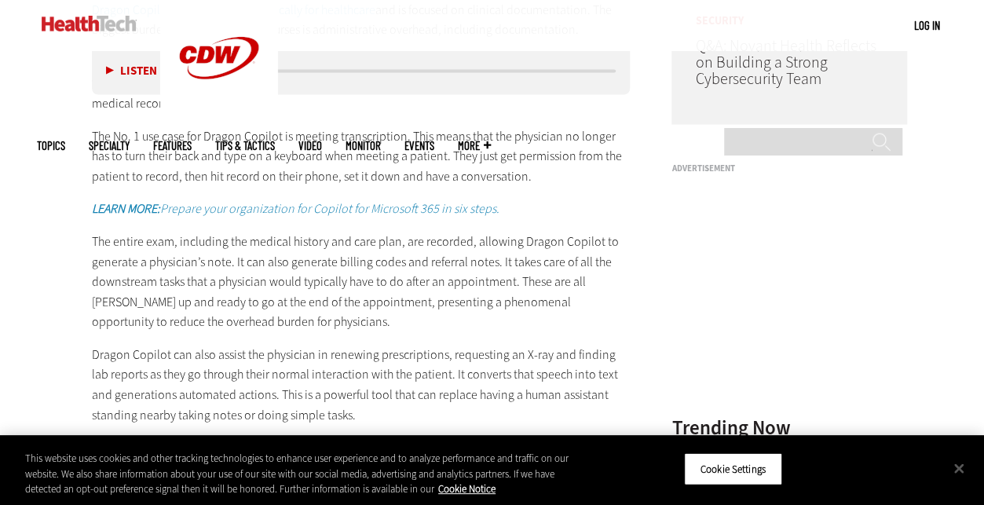
scroll to position [1414, 0]
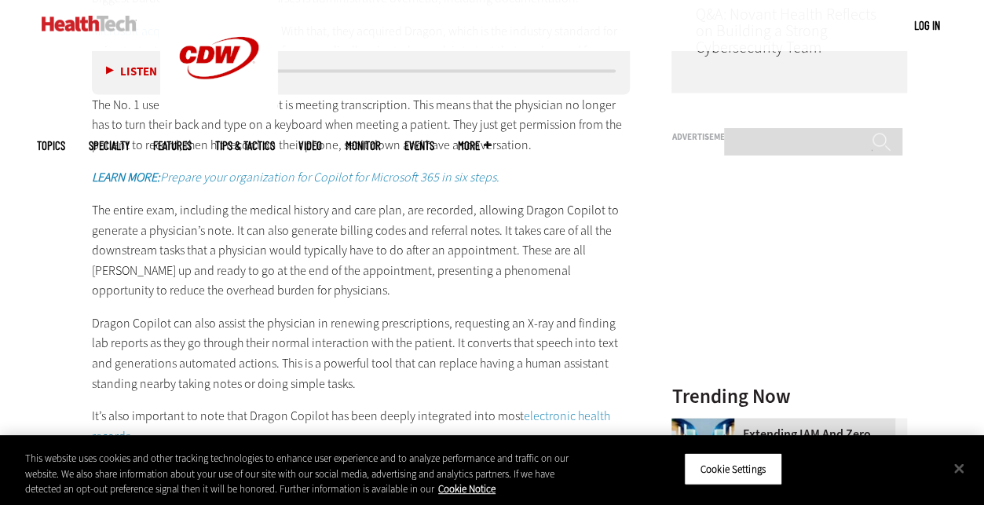
click at [336, 175] on em "LEARN MORE: Prepare your organization for Copilot for Microsoft 365 in six step…" at bounding box center [296, 176] width 408 height 16
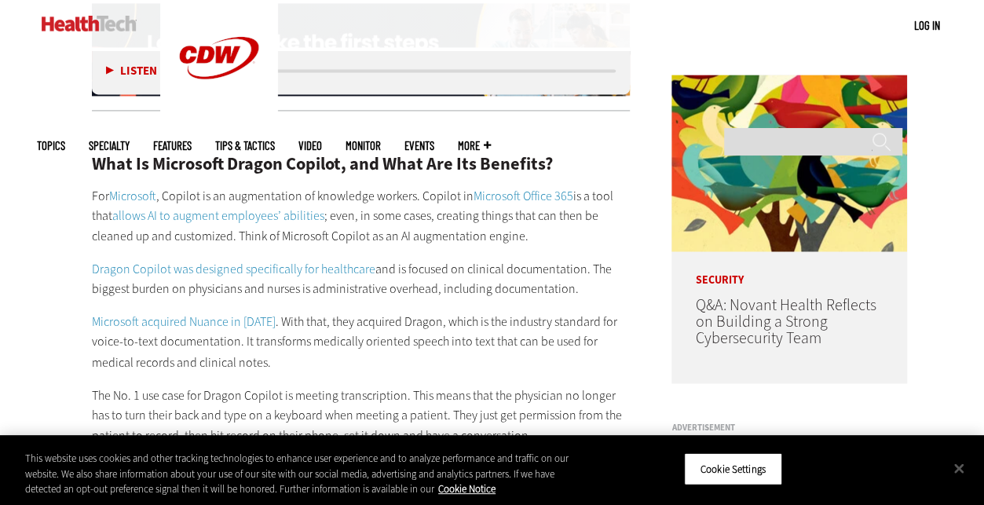
scroll to position [1099, 0]
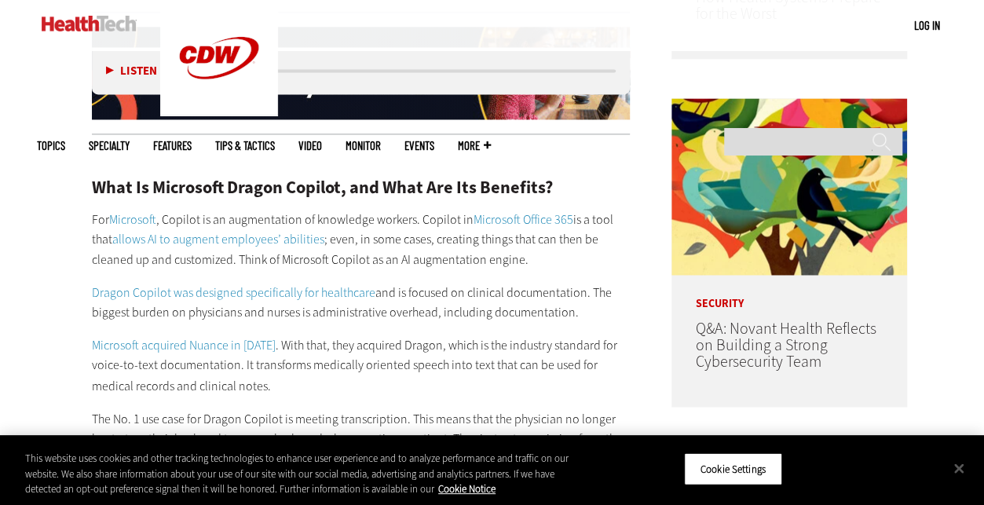
click at [202, 342] on link "Microsoft acquired Nuance in [DATE]" at bounding box center [184, 345] width 184 height 16
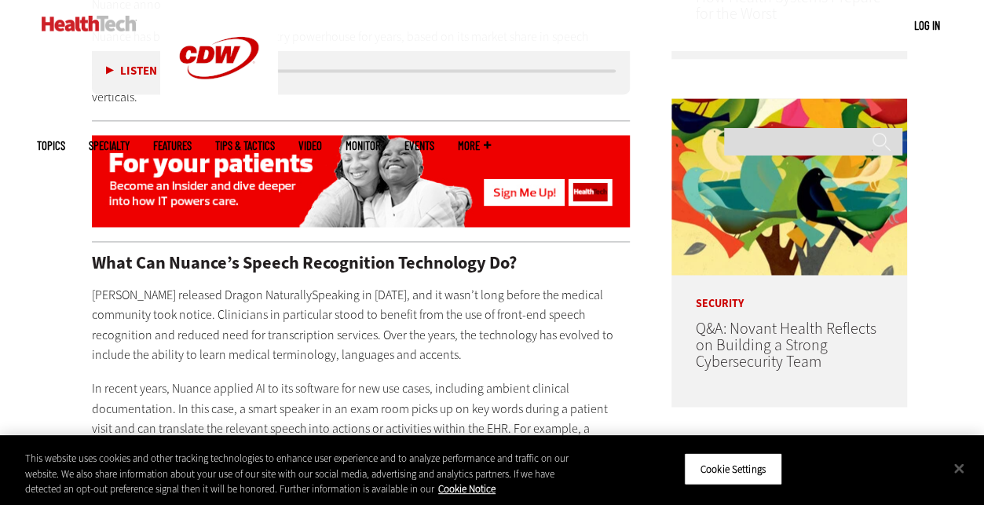
scroll to position [1178, 0]
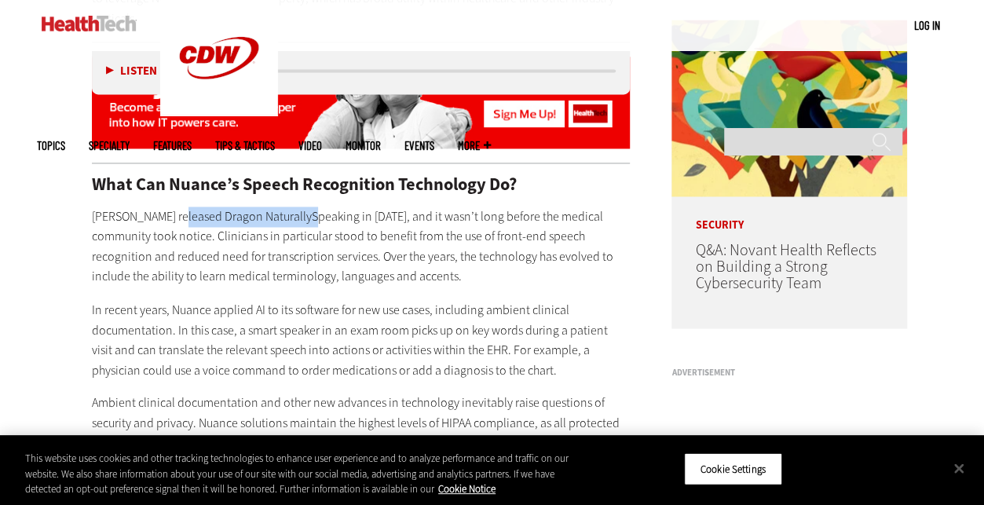
drag, startPoint x: 180, startPoint y: 214, endPoint x: 310, endPoint y: 221, distance: 130.6
click at [310, 221] on p "Nuance released Dragon NaturallySpeaking in 1997, and it wasn’t long before the…" at bounding box center [361, 247] width 539 height 80
copy p "Dragon NaturallySpeaking"
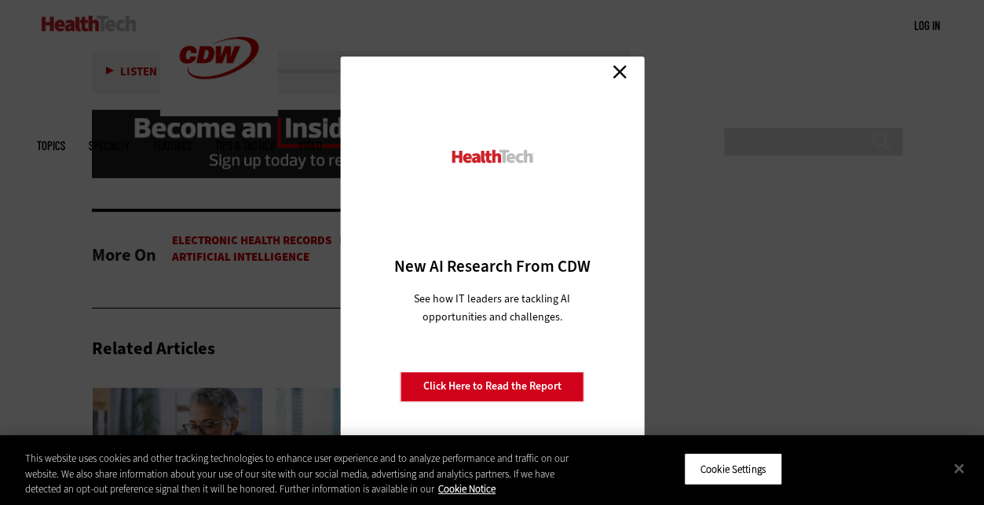
scroll to position [2120, 0]
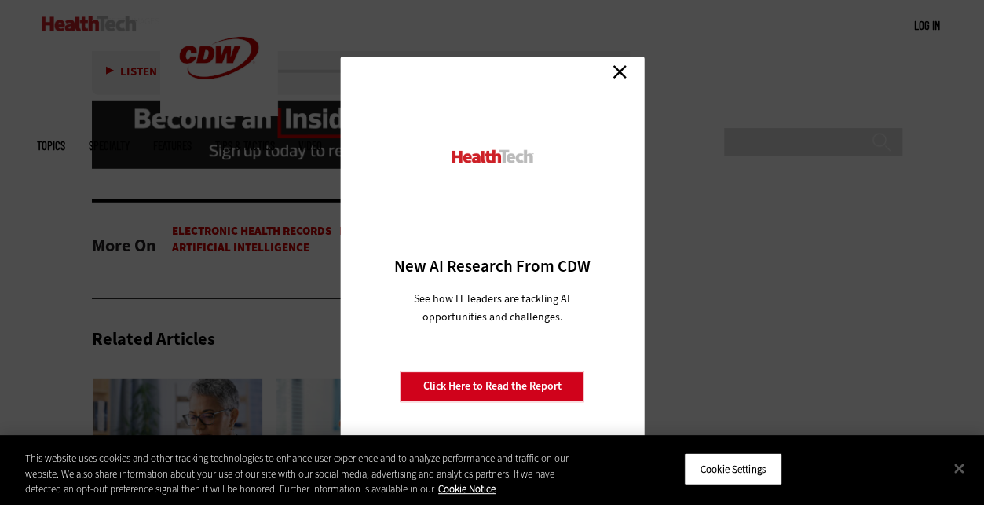
click at [617, 69] on link "Close" at bounding box center [620, 72] width 24 height 24
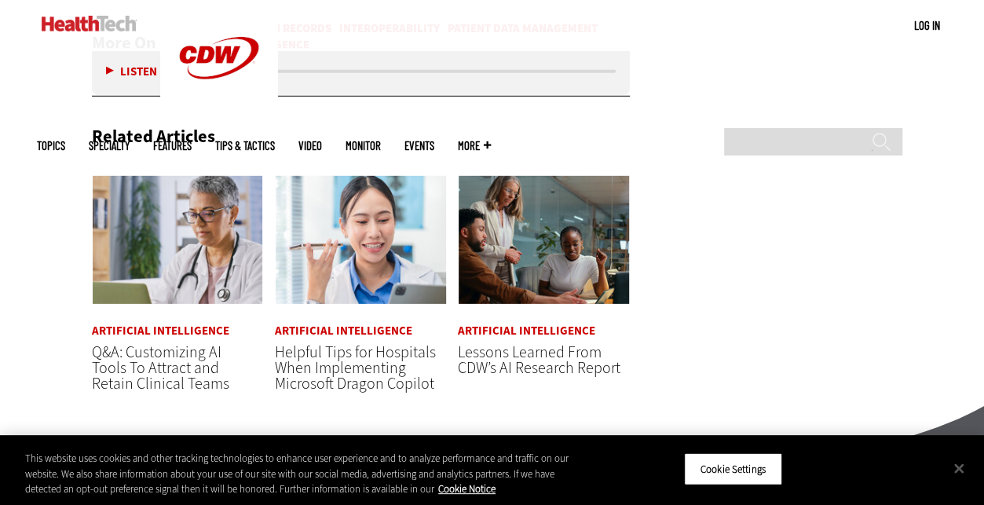
scroll to position [2356, 0]
